Goal: Check status: Check status

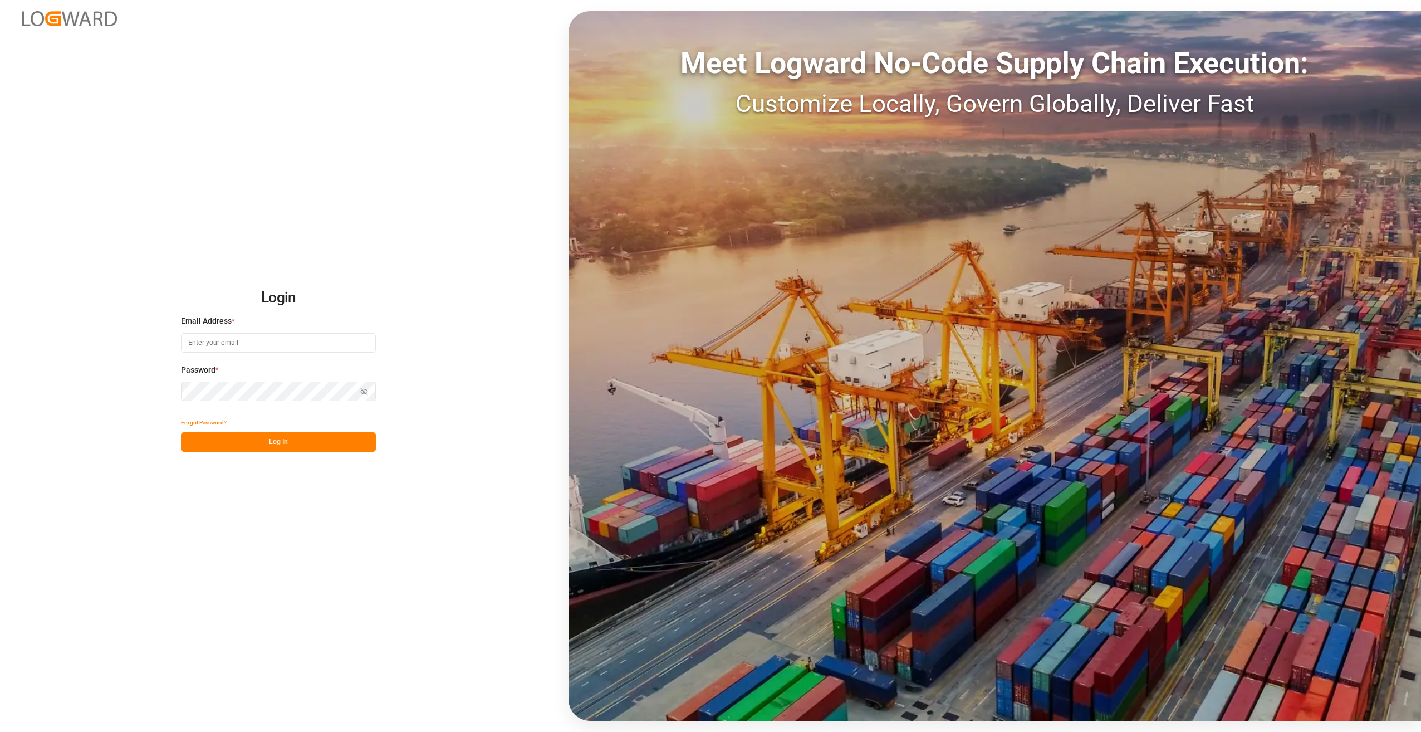
type input "[PERSON_NAME][EMAIL_ADDRESS][PERSON_NAME][DOMAIN_NAME]"
click at [271, 444] on button "Log In" at bounding box center [278, 441] width 195 height 19
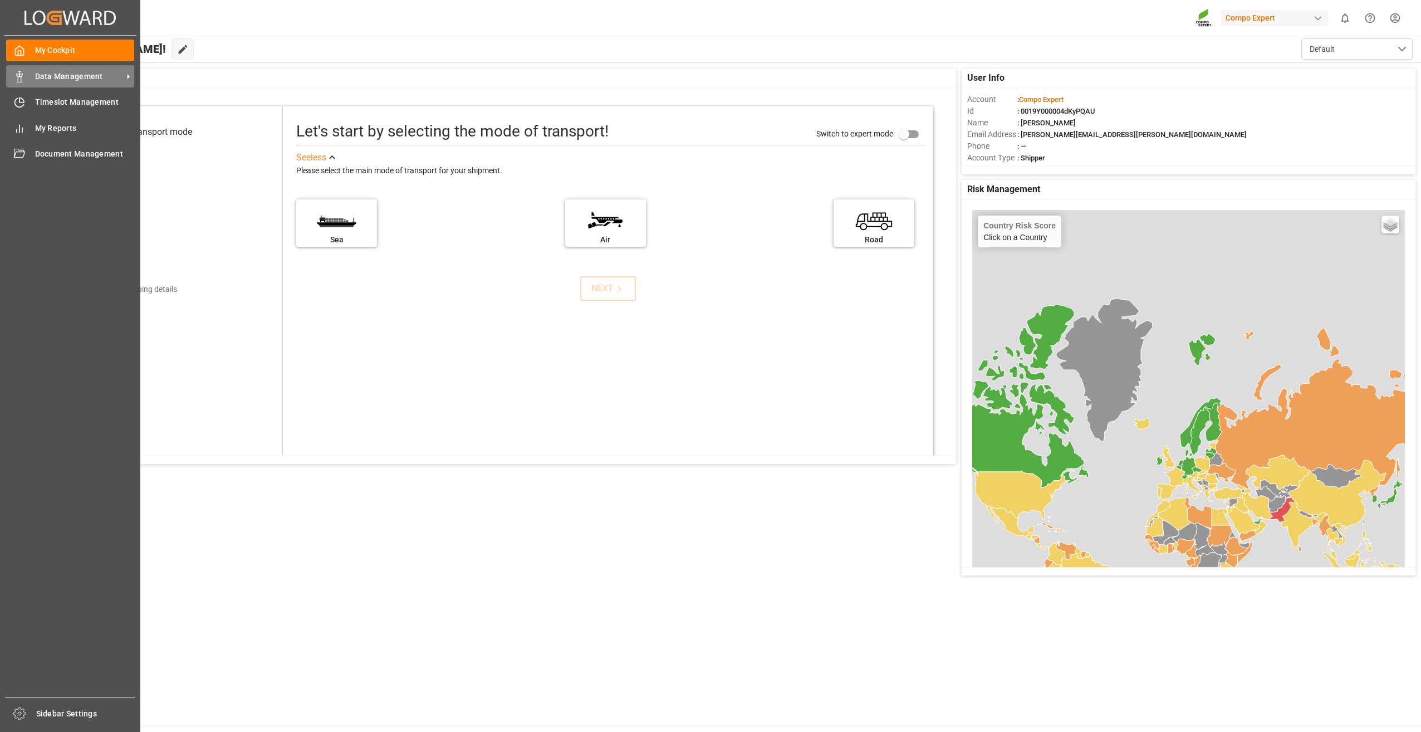
click at [53, 79] on span "Data Management" at bounding box center [79, 77] width 88 height 12
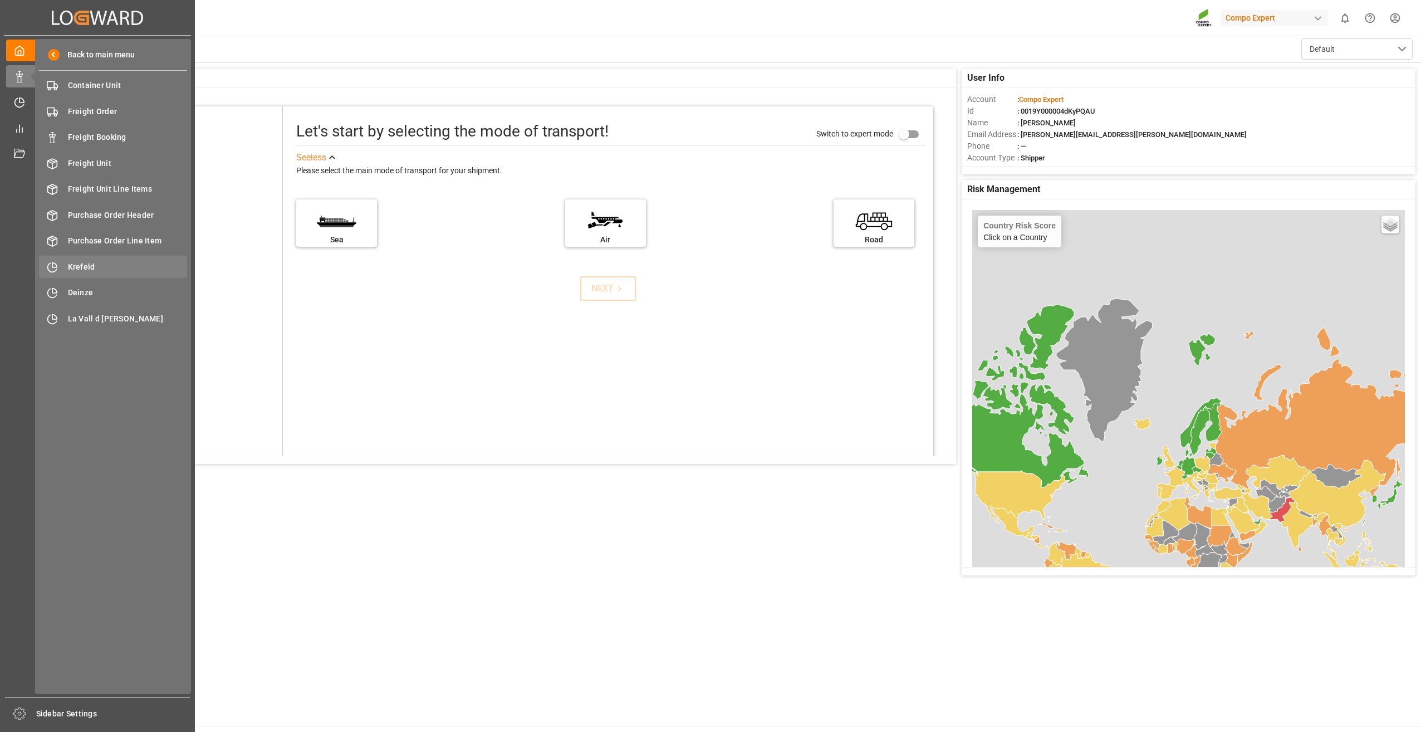
click at [76, 264] on span "Krefeld" at bounding box center [128, 267] width 120 height 12
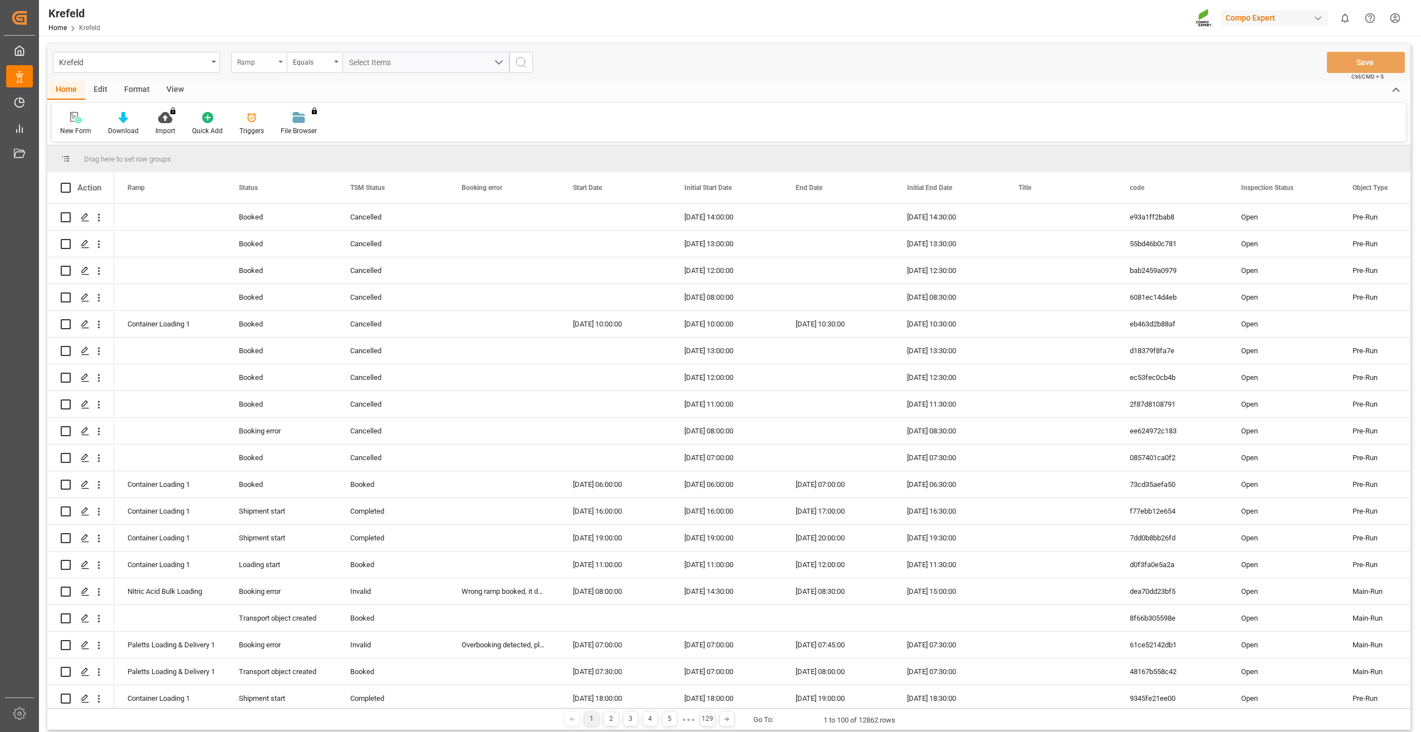
click at [280, 65] on div "Ramp" at bounding box center [259, 62] width 56 height 21
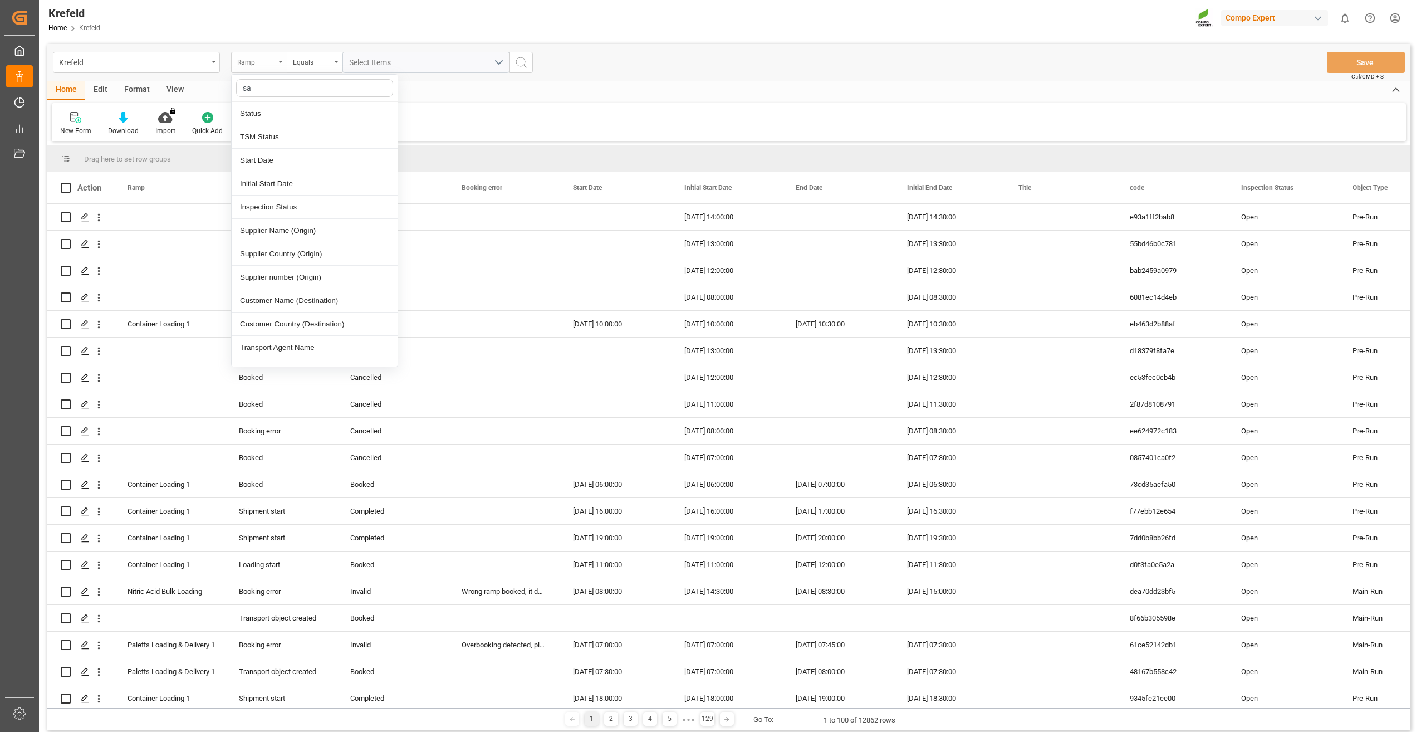
type input "sap"
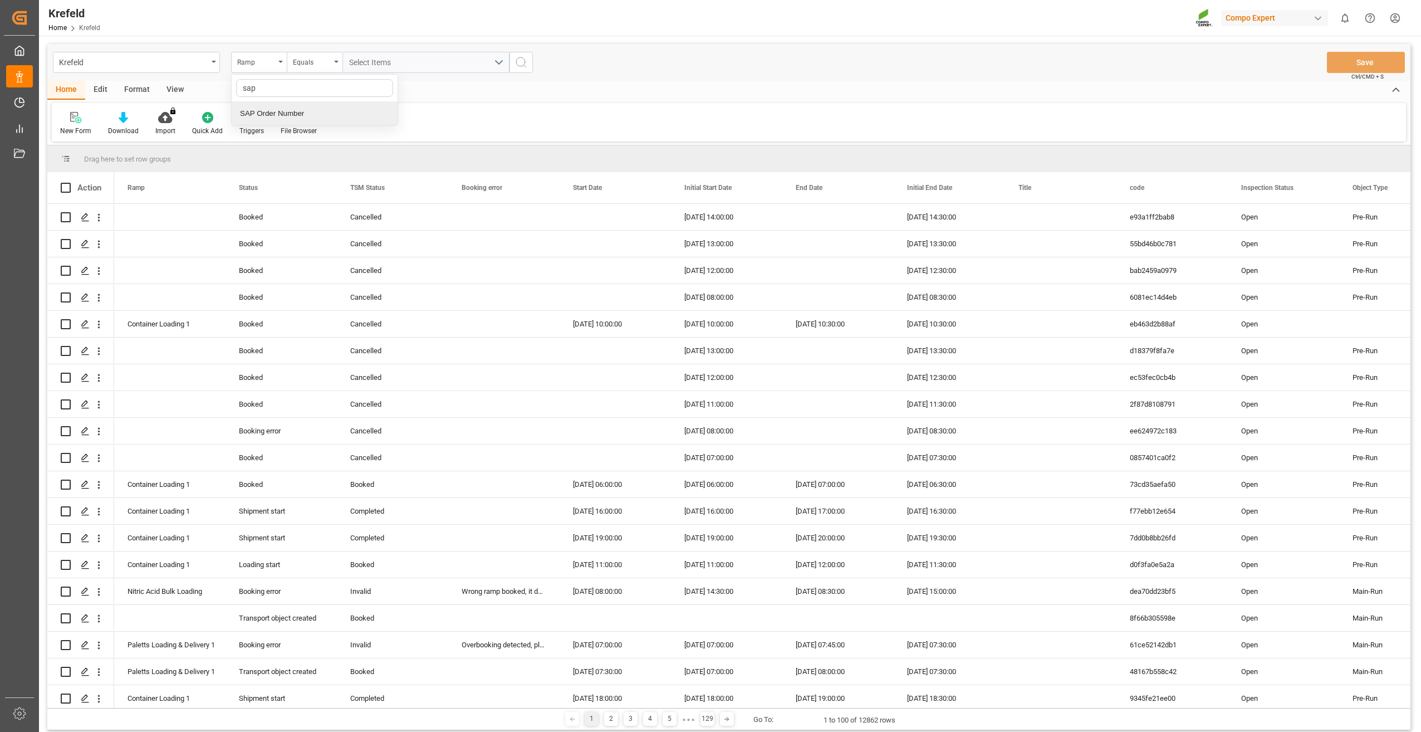
click at [290, 113] on div "SAP Order Number" at bounding box center [315, 113] width 166 height 23
click at [372, 64] on input "text" at bounding box center [426, 62] width 167 height 21
type input "2000000114;"
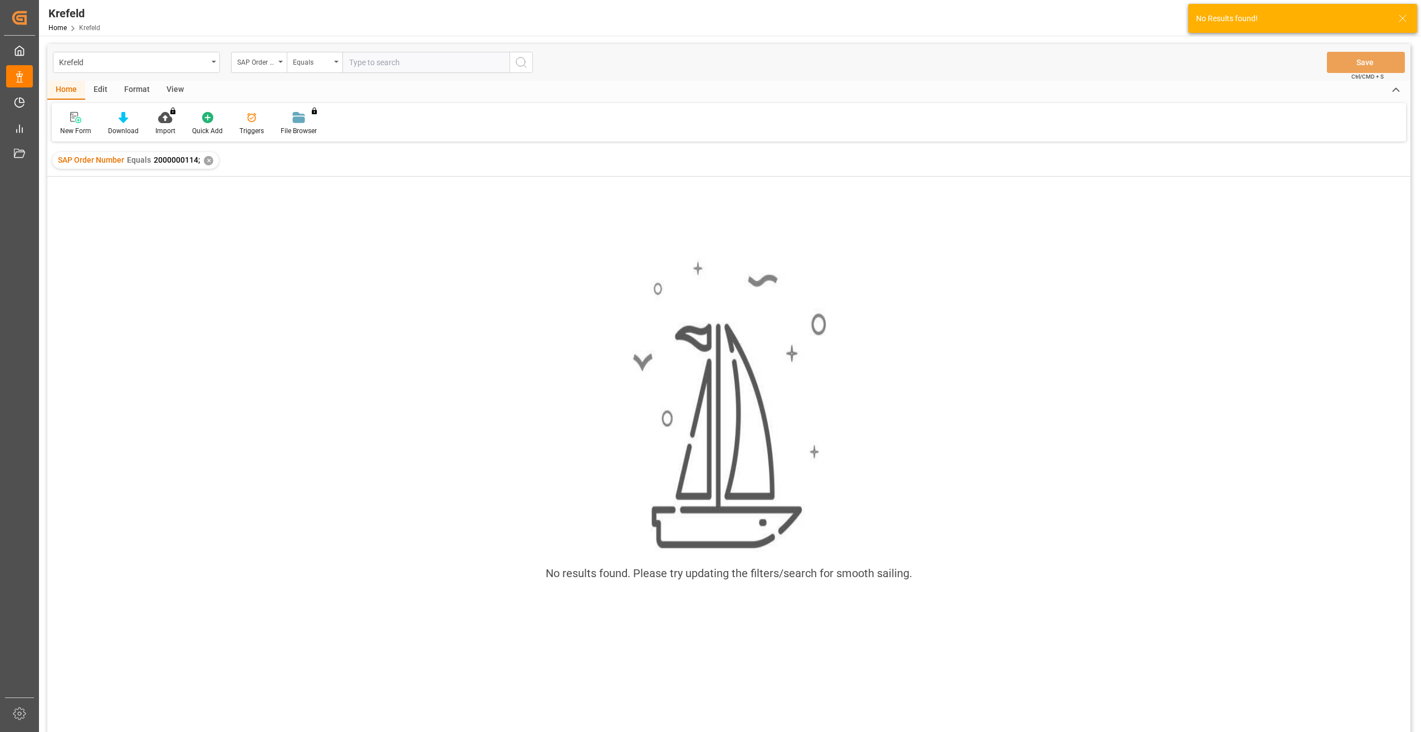
click at [206, 162] on div "✕" at bounding box center [208, 160] width 9 height 9
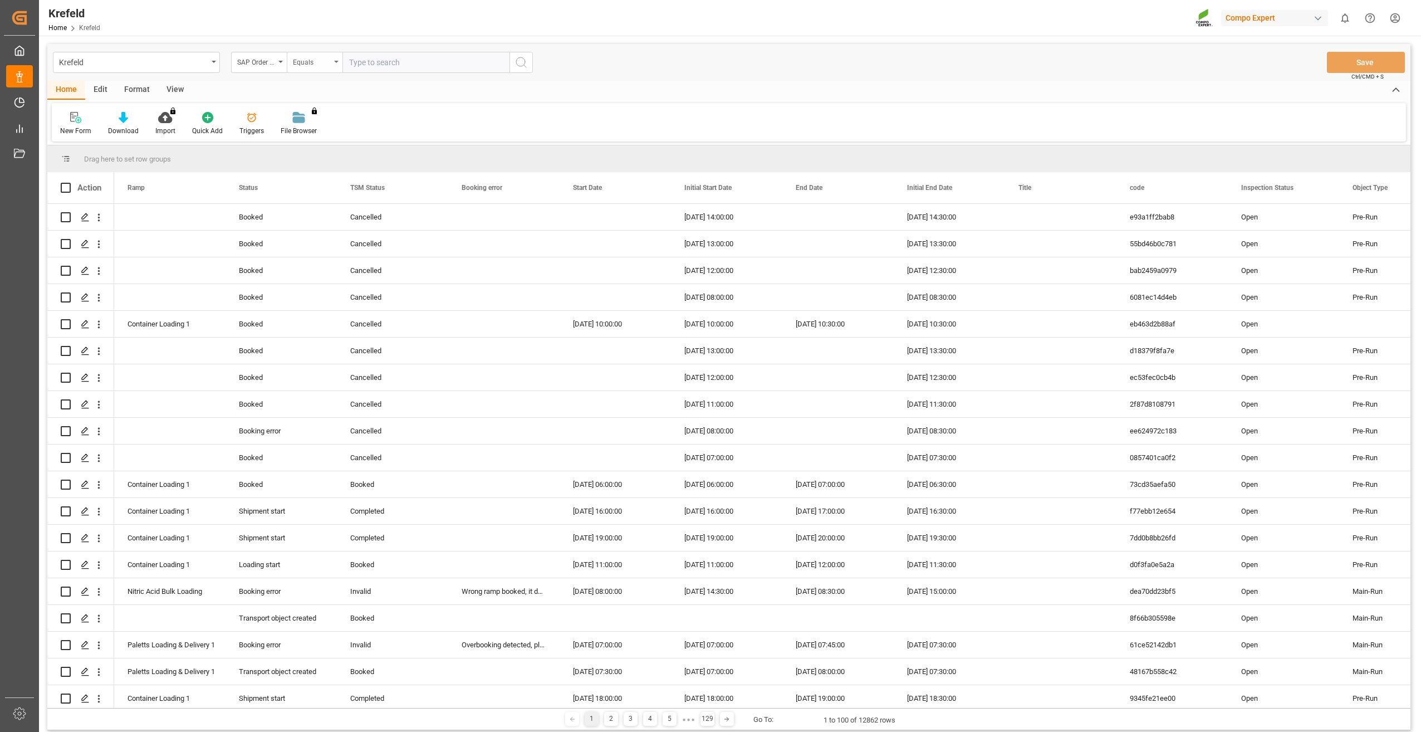
click at [316, 67] on div "Equals" at bounding box center [312, 61] width 38 height 13
click at [333, 145] on div "Fuzzy search" at bounding box center [370, 136] width 166 height 23
click at [382, 55] on input "text" at bounding box center [426, 62] width 167 height 21
click at [462, 58] on input "text" at bounding box center [426, 62] width 167 height 21
paste input "2000000114"
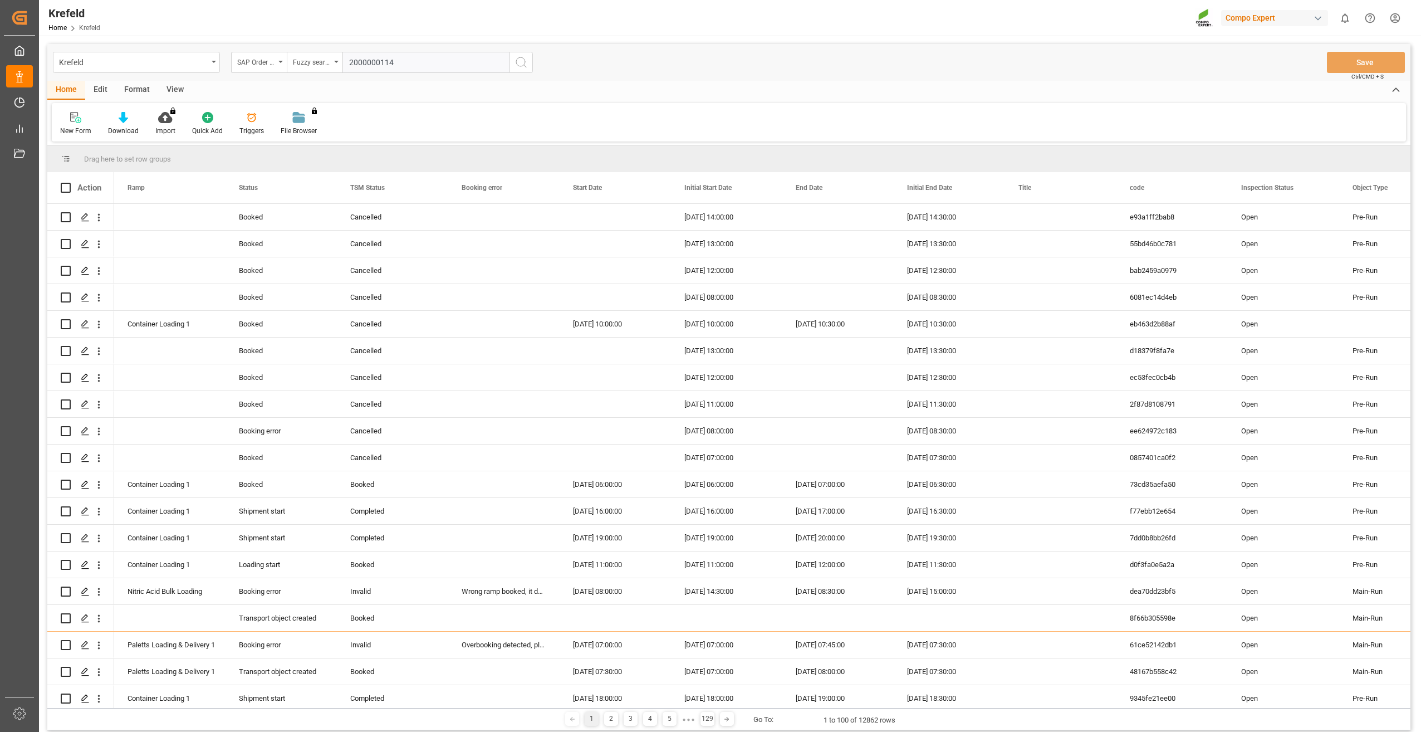
type input "2000000114"
click at [518, 61] on icon "search button" at bounding box center [521, 62] width 13 height 13
